Goal: Information Seeking & Learning: Find specific fact

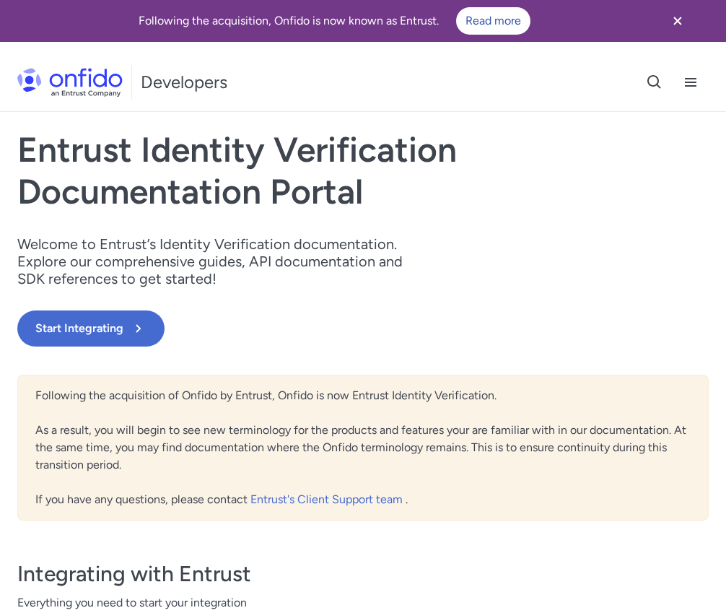
click at [657, 89] on icon "Open search button" at bounding box center [654, 82] width 17 height 17
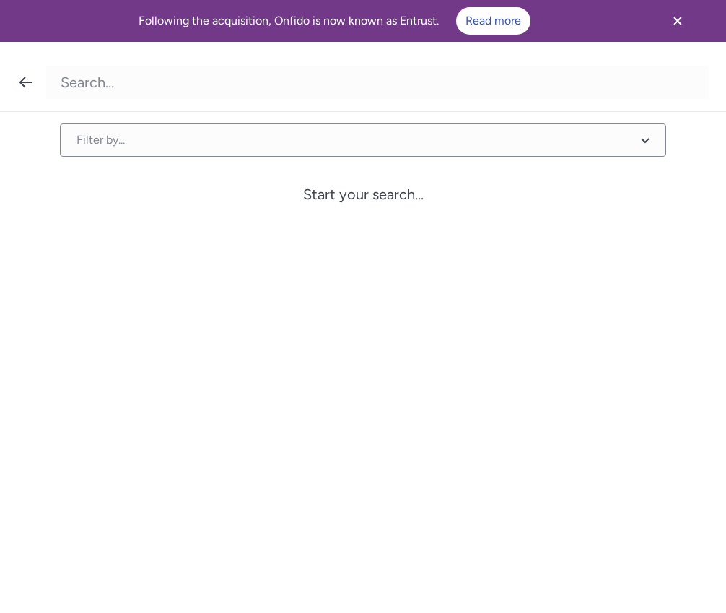
type input "W"
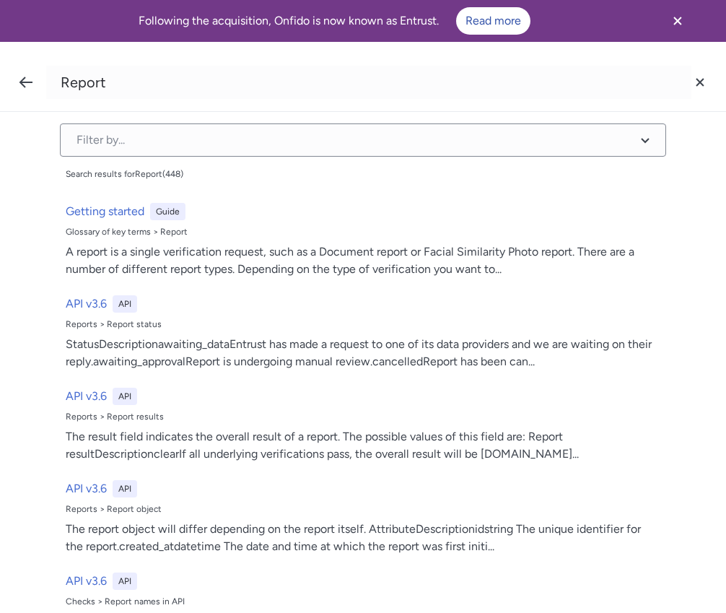
type input "Report"
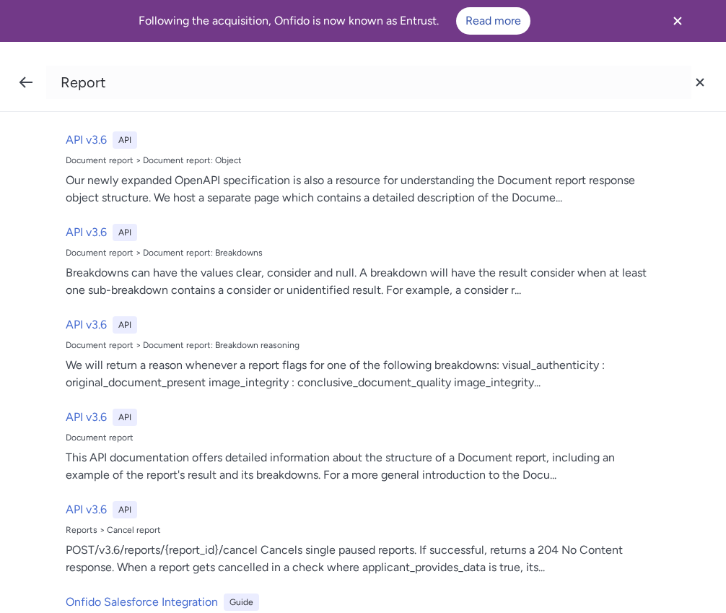
scroll to position [1291, 0]
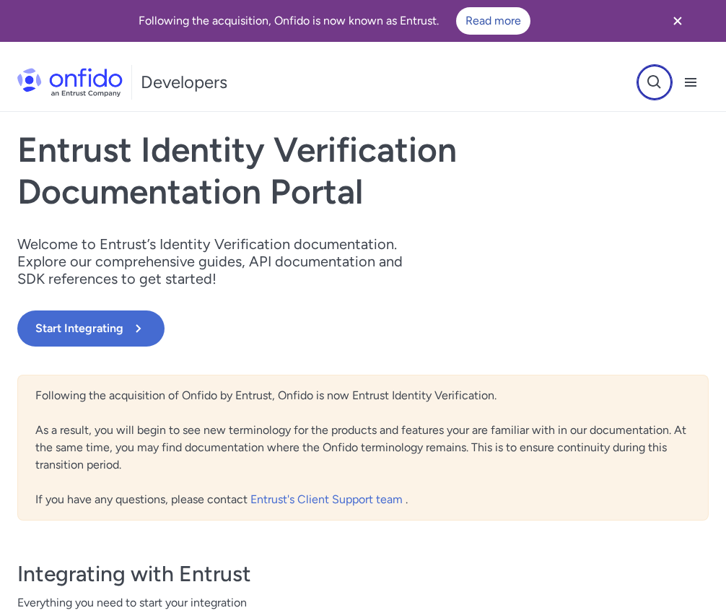
click at [649, 68] on button at bounding box center [654, 82] width 36 height 36
